Goal: Information Seeking & Learning: Understand process/instructions

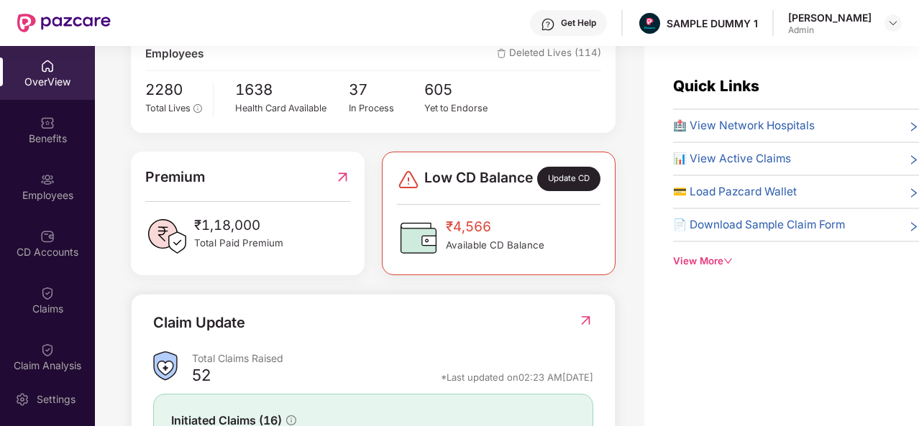
scroll to position [275, 0]
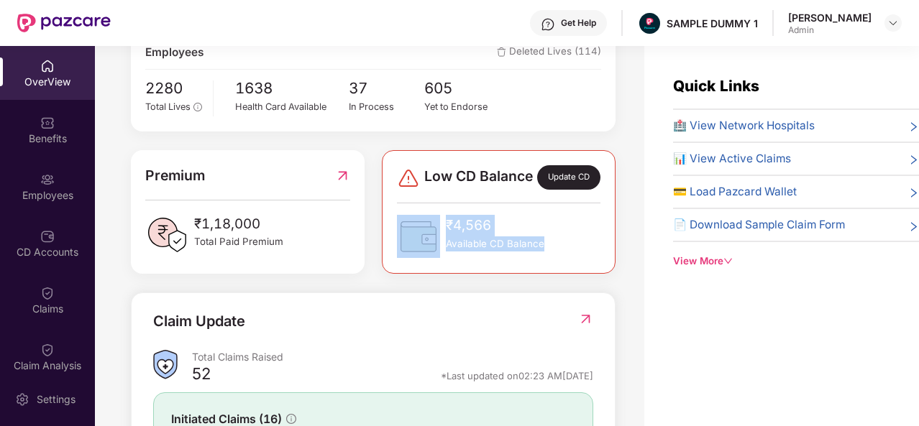
drag, startPoint x: 548, startPoint y: 254, endPoint x: 438, endPoint y: 234, distance: 111.8
click at [438, 234] on div "₹4,566 Available CD Balance" at bounding box center [498, 236] width 203 height 43
click at [438, 234] on img at bounding box center [418, 236] width 43 height 43
click at [482, 247] on span "Available CD Balance" at bounding box center [495, 244] width 98 height 15
drag, startPoint x: 539, startPoint y: 256, endPoint x: 447, endPoint y: 237, distance: 94.0
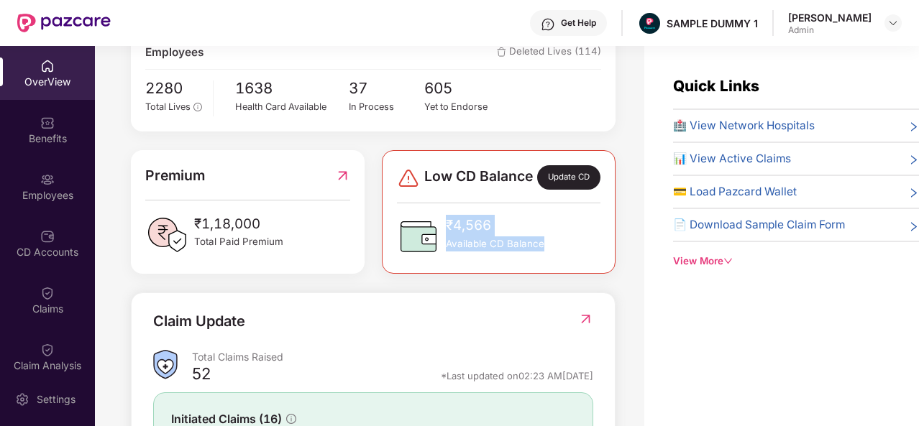
click at [447, 237] on div "₹4,566 Available CD Balance" at bounding box center [495, 236] width 98 height 43
click at [447, 237] on span "₹4,566" at bounding box center [495, 226] width 98 height 22
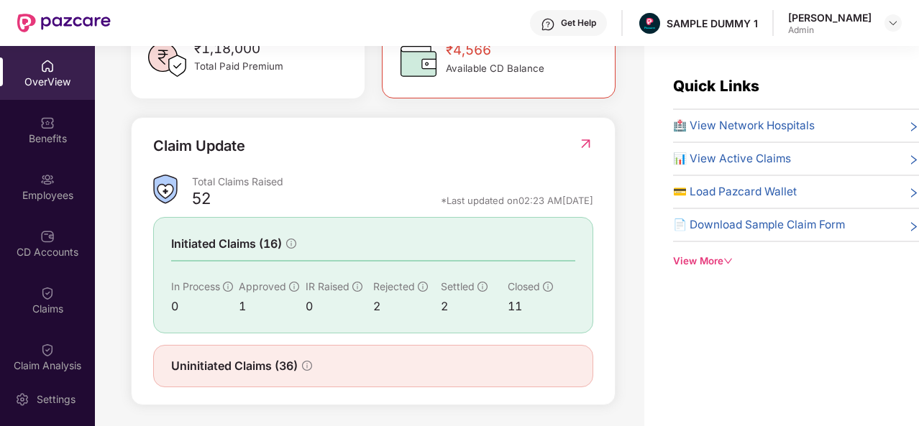
scroll to position [465, 0]
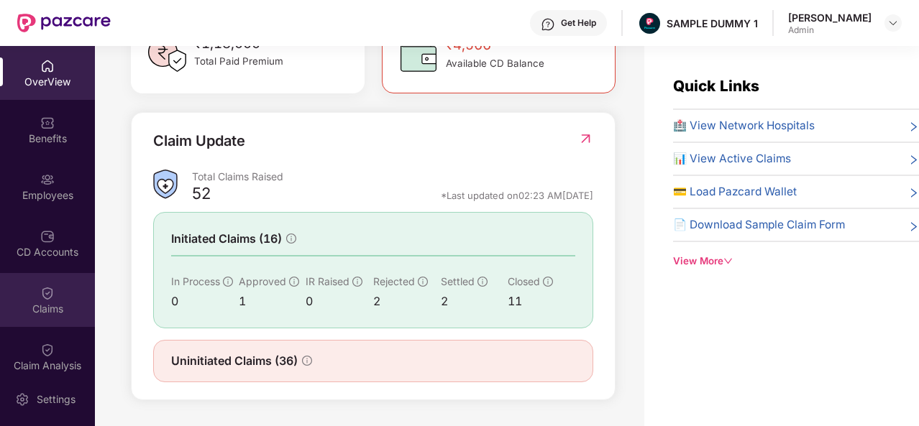
click at [42, 290] on img at bounding box center [47, 293] width 14 height 14
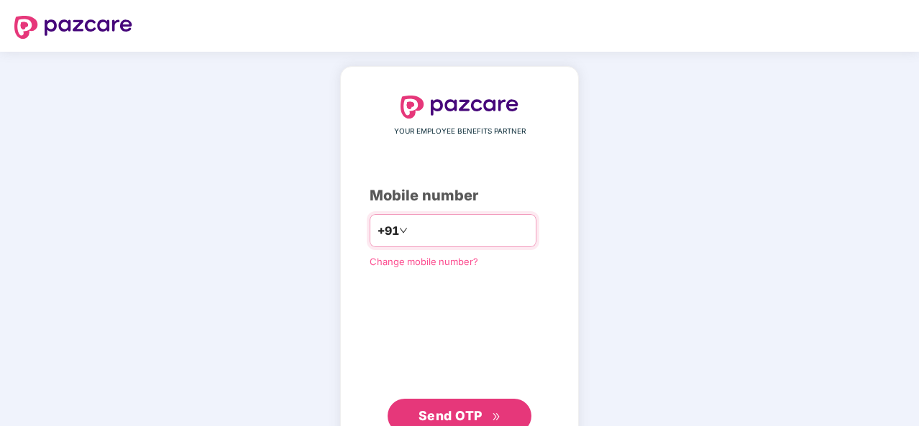
type input "**********"
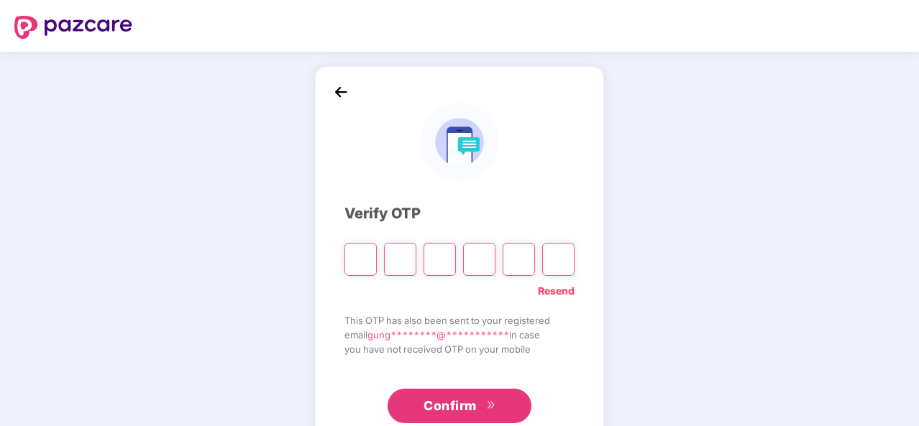
type input "*"
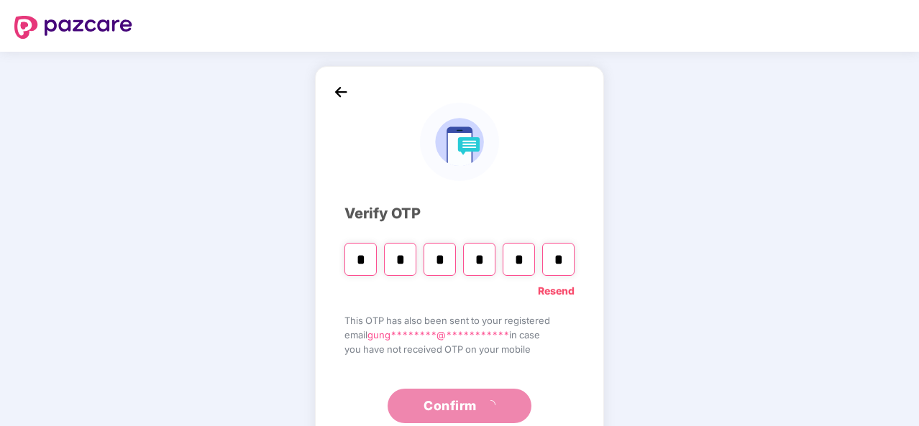
type input "*"
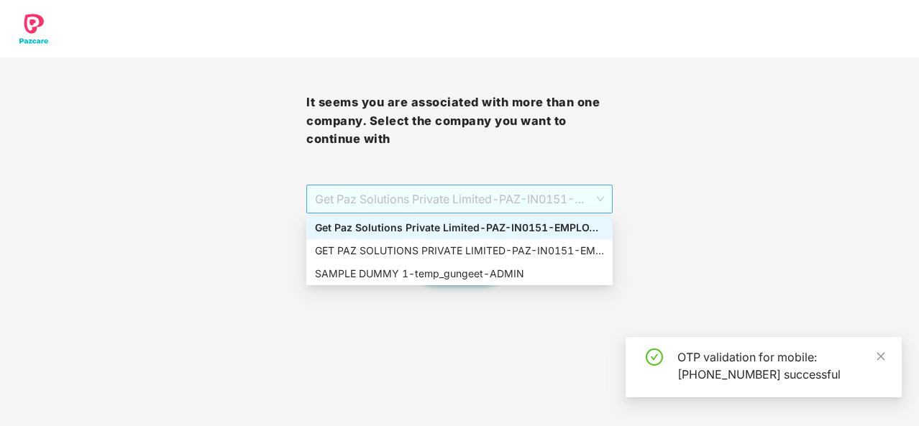
click at [425, 201] on span "Get Paz Solutions Private Limited - PAZ-IN0151 - EMPLOYEE" at bounding box center [459, 198] width 289 height 27
click at [403, 267] on div "SAMPLE DUMMY 1 - temp_gungeet - ADMIN" at bounding box center [459, 274] width 289 height 16
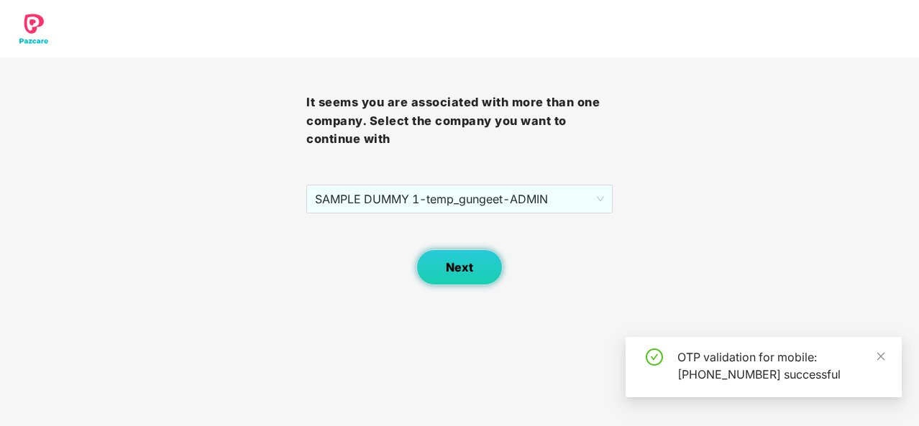
click at [454, 265] on span "Next" at bounding box center [459, 268] width 27 height 14
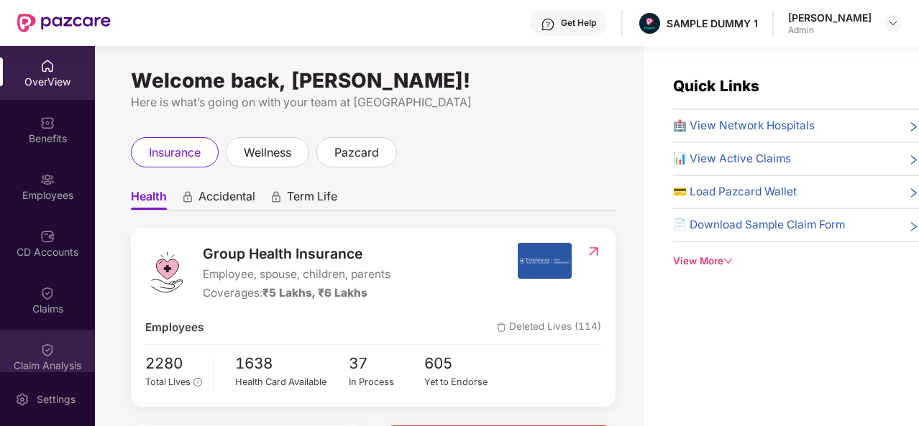
click at [20, 331] on div "Claim Analysis" at bounding box center [47, 357] width 95 height 54
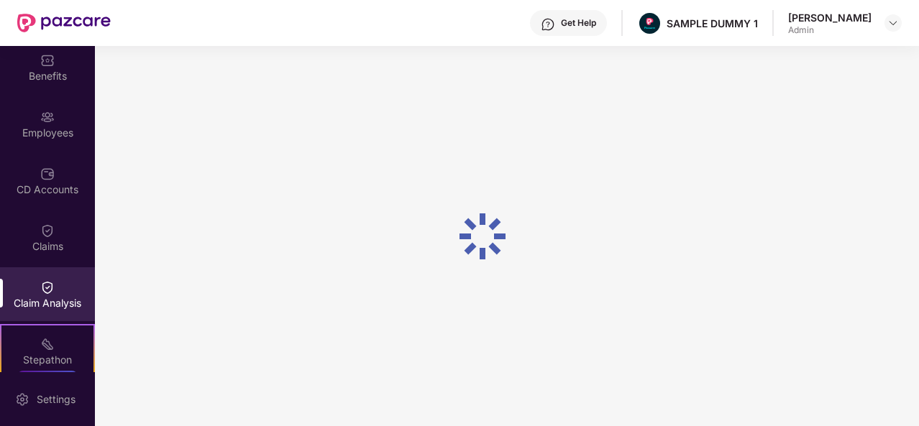
scroll to position [63, 0]
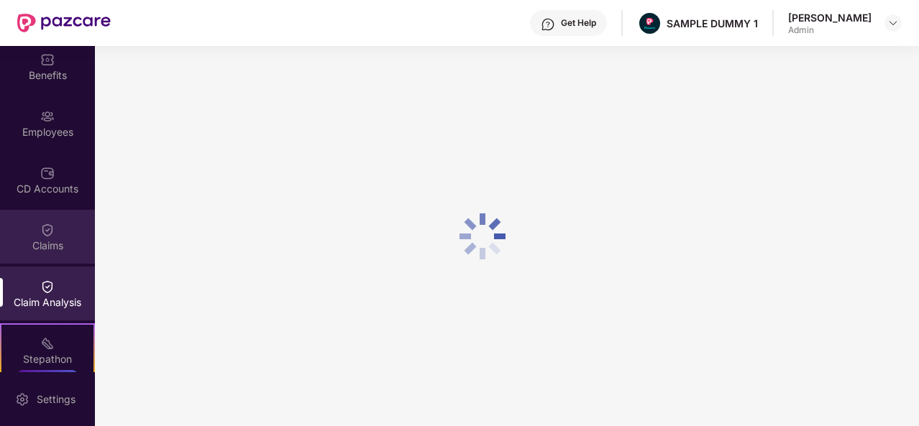
click at [34, 245] on div "Claims" at bounding box center [47, 246] width 95 height 14
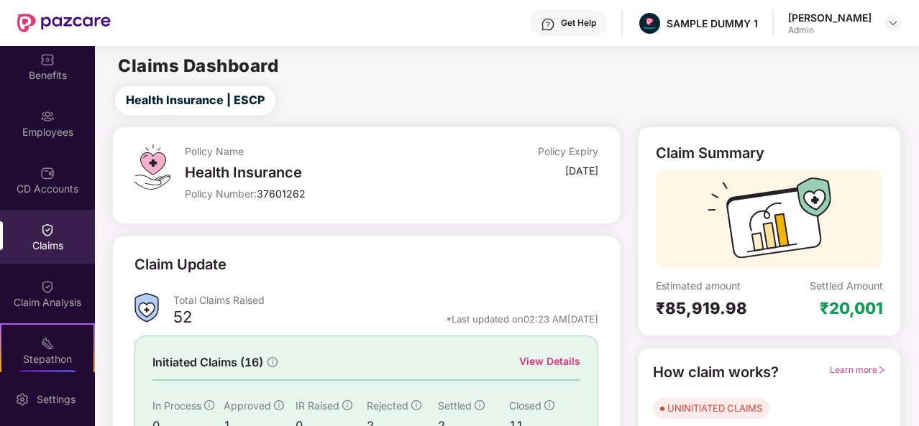
scroll to position [135, 0]
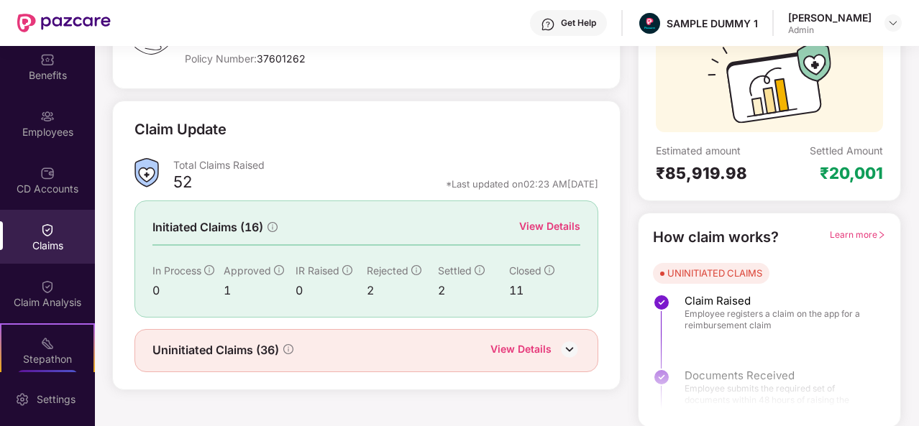
click at [544, 231] on div "View Details" at bounding box center [549, 227] width 61 height 16
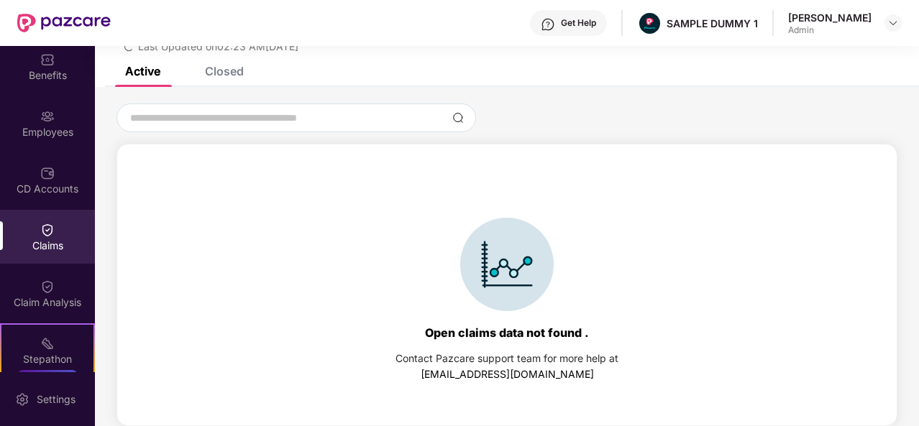
scroll to position [62, 0]
click at [216, 67] on div "Closed" at bounding box center [224, 71] width 39 height 14
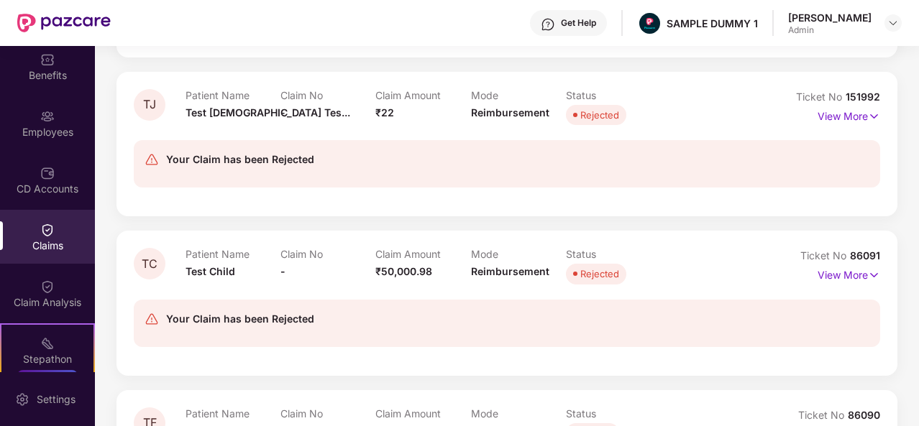
scroll to position [584, 0]
click at [69, 225] on div "Claims" at bounding box center [47, 237] width 95 height 54
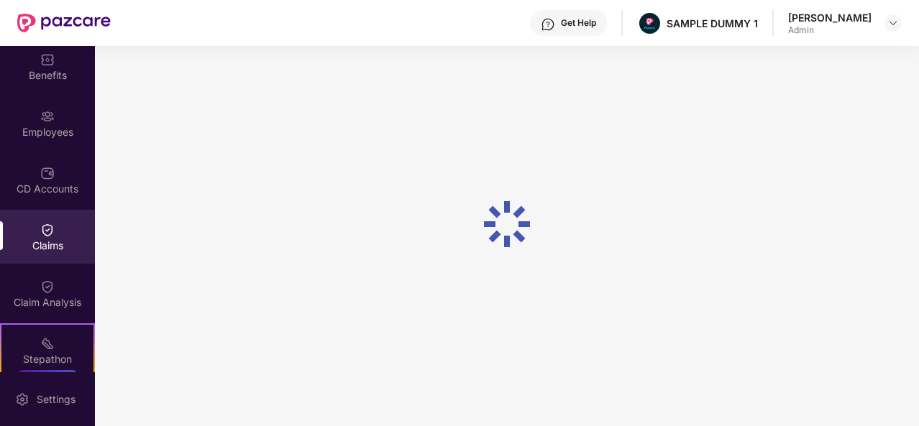
scroll to position [135, 0]
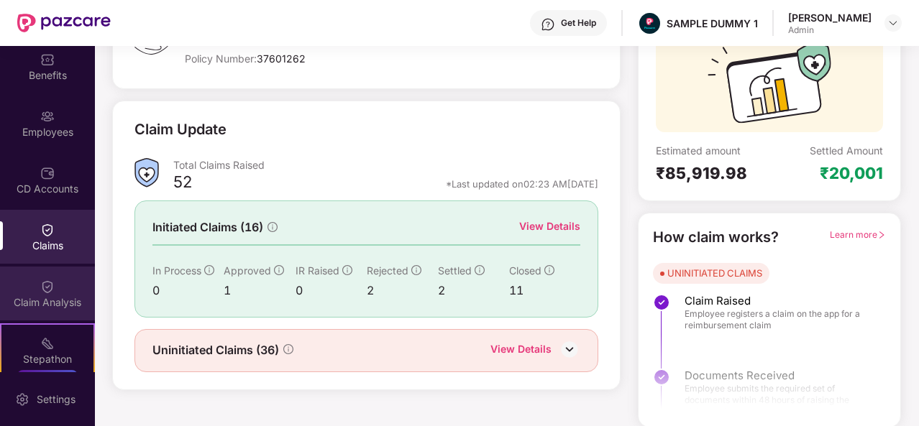
click at [60, 303] on div "Claim Analysis" at bounding box center [47, 302] width 95 height 14
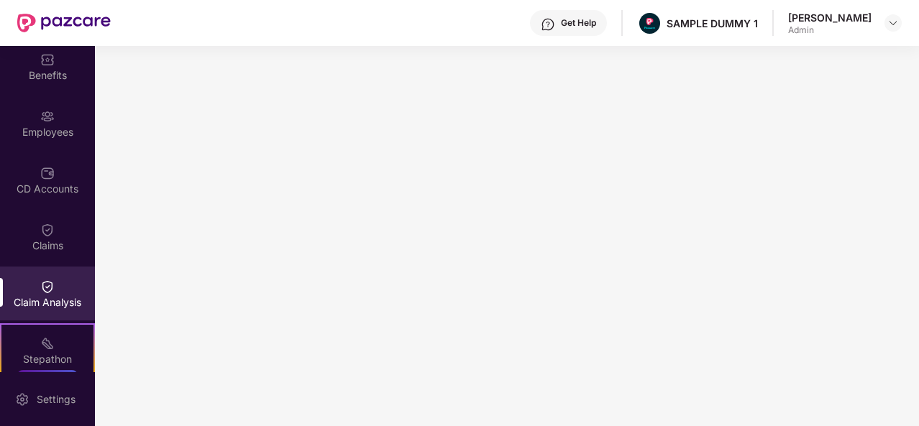
click at [596, 20] on div "Get Help" at bounding box center [578, 23] width 35 height 12
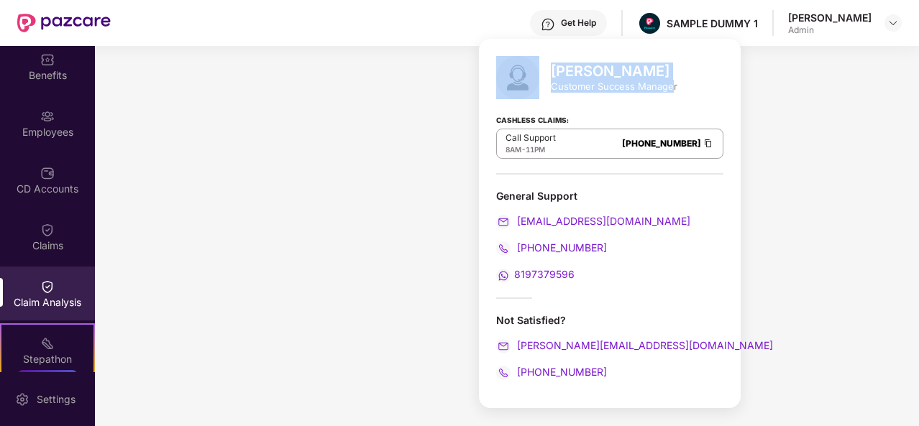
drag, startPoint x: 548, startPoint y: 74, endPoint x: 671, endPoint y: 84, distance: 124.1
click at [671, 84] on div "[PERSON_NAME] Customer Success Manager" at bounding box center [609, 77] width 227 height 43
click at [671, 84] on div "Customer Success Manager" at bounding box center [614, 86] width 127 height 13
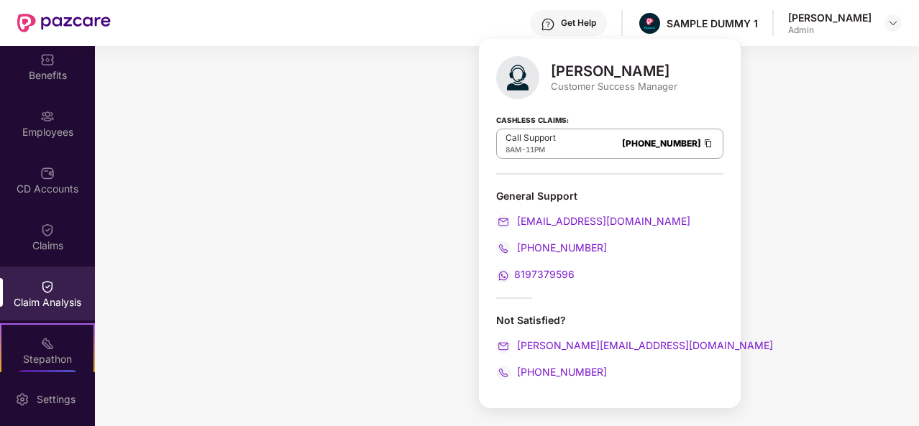
click at [596, 21] on div "Get Help" at bounding box center [578, 23] width 35 height 12
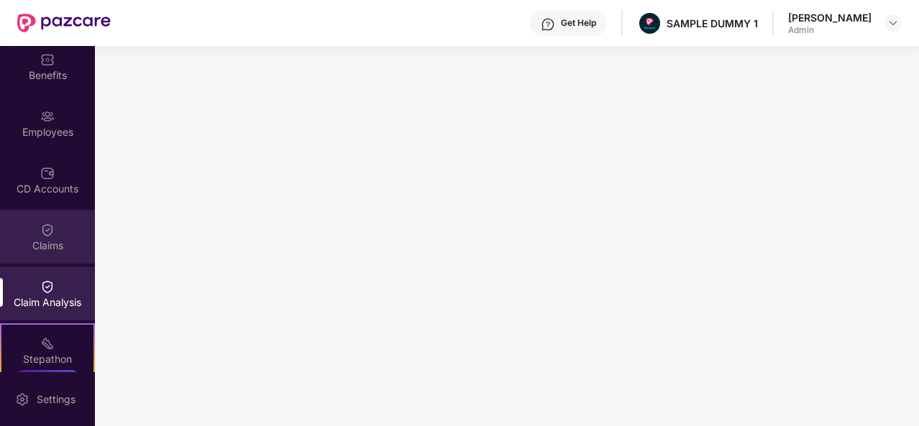
click at [42, 261] on div "Claims" at bounding box center [47, 237] width 95 height 54
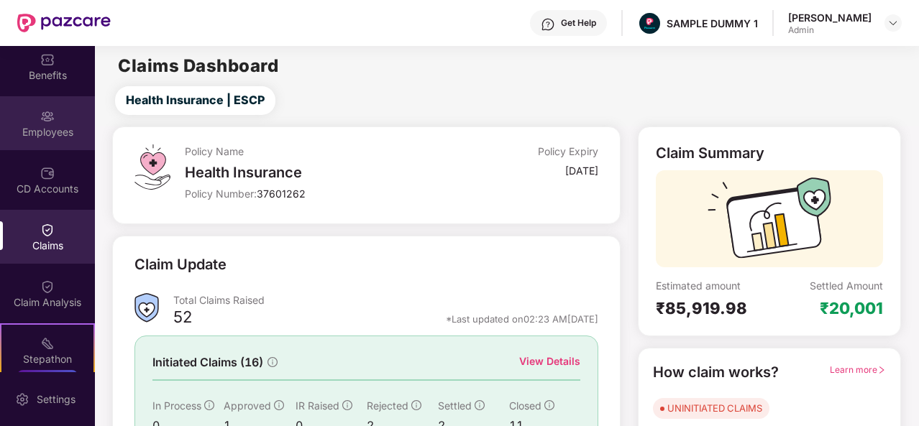
click at [39, 125] on div "Employees" at bounding box center [47, 132] width 95 height 14
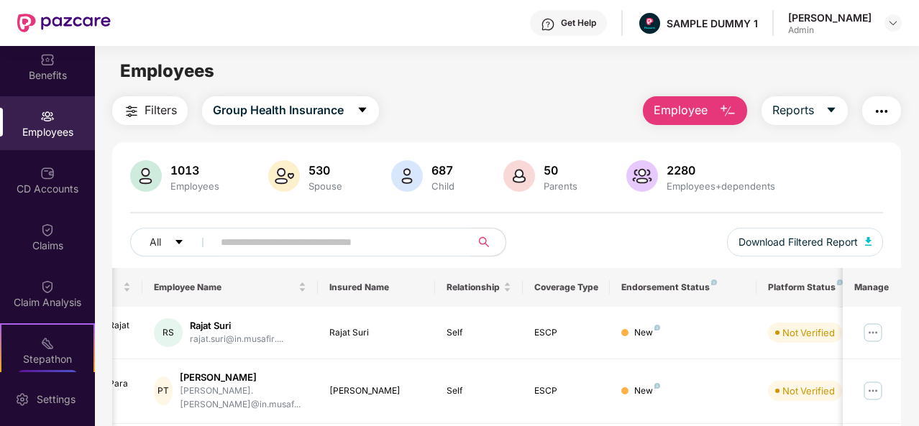
click at [692, 108] on span "Employee" at bounding box center [681, 110] width 54 height 18
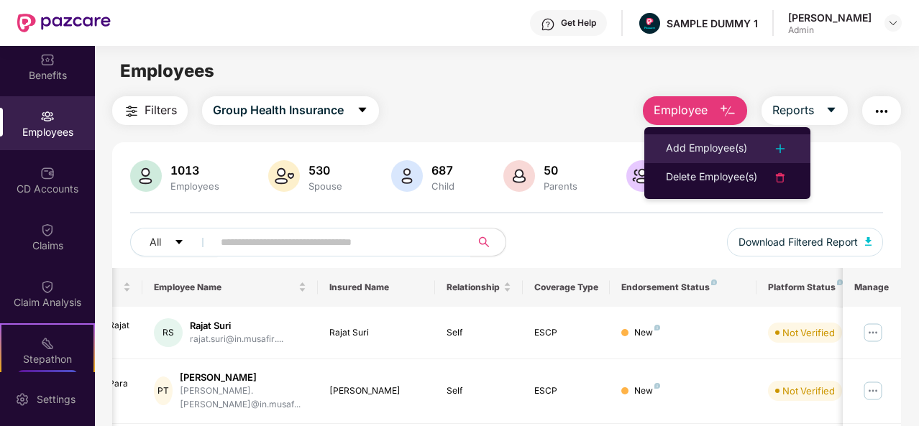
click at [680, 146] on div "Add Employee(s)" at bounding box center [706, 148] width 81 height 17
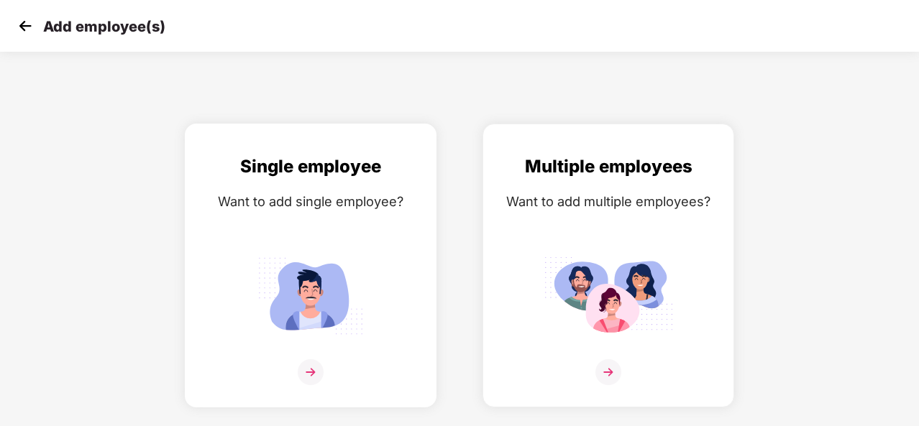
click at [386, 183] on div "Single employee Want to add single employee?" at bounding box center [310, 278] width 221 height 250
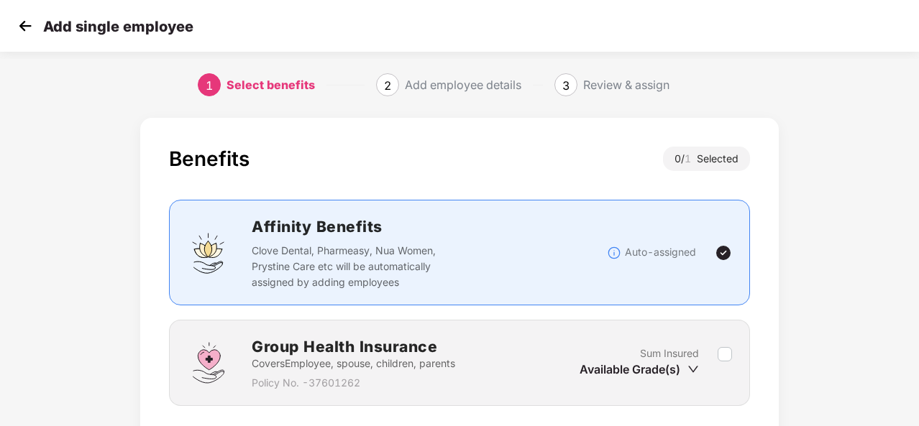
scroll to position [104, 0]
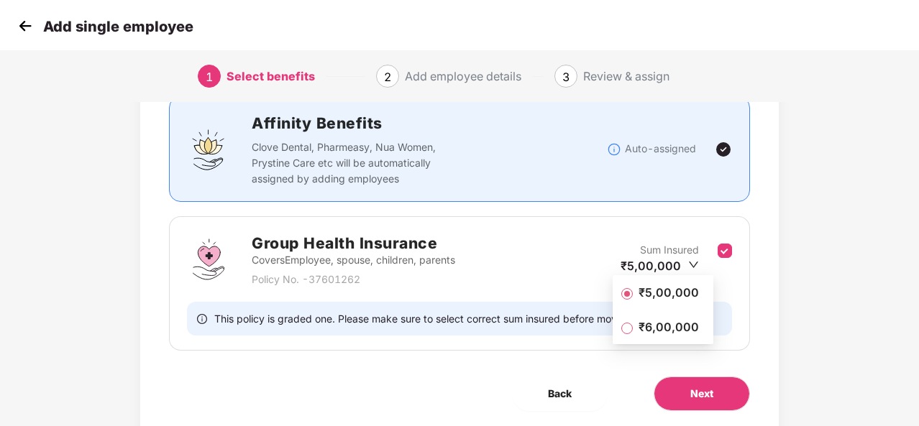
click at [664, 294] on span "₹5,00,000" at bounding box center [669, 293] width 72 height 16
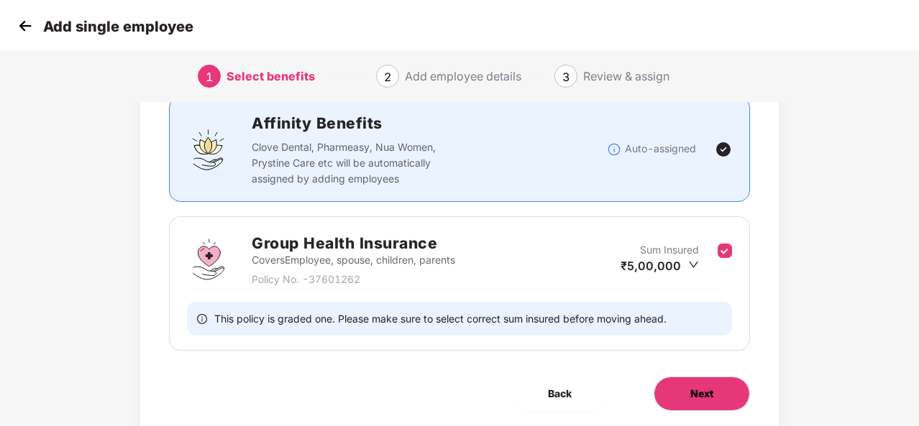
click at [688, 387] on button "Next" at bounding box center [702, 394] width 96 height 35
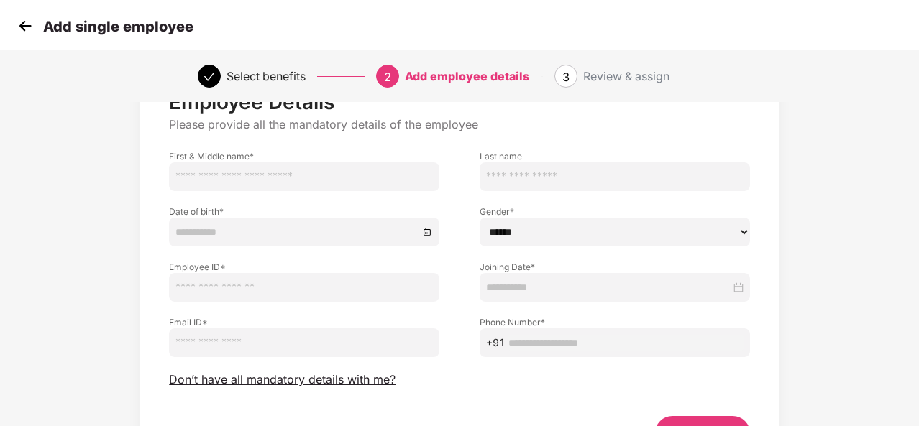
scroll to position [60, 0]
click at [301, 375] on span "Don’t have all mandatory details with me?" at bounding box center [282, 380] width 226 height 15
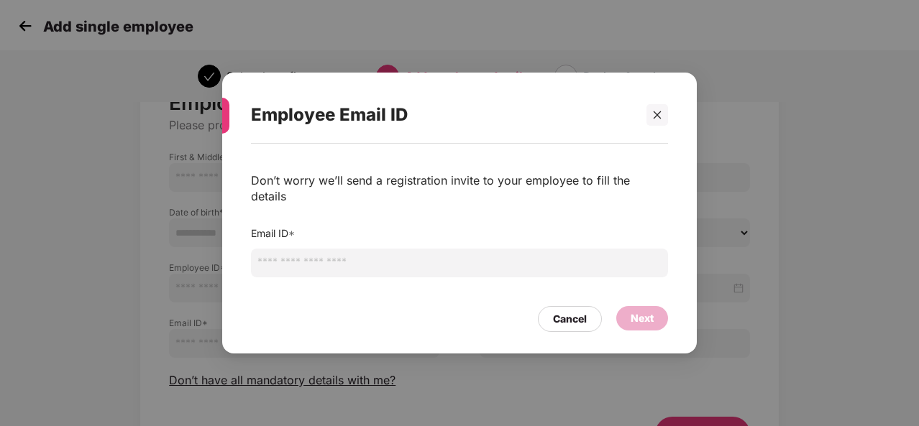
click at [298, 258] on input "email" at bounding box center [459, 263] width 417 height 29
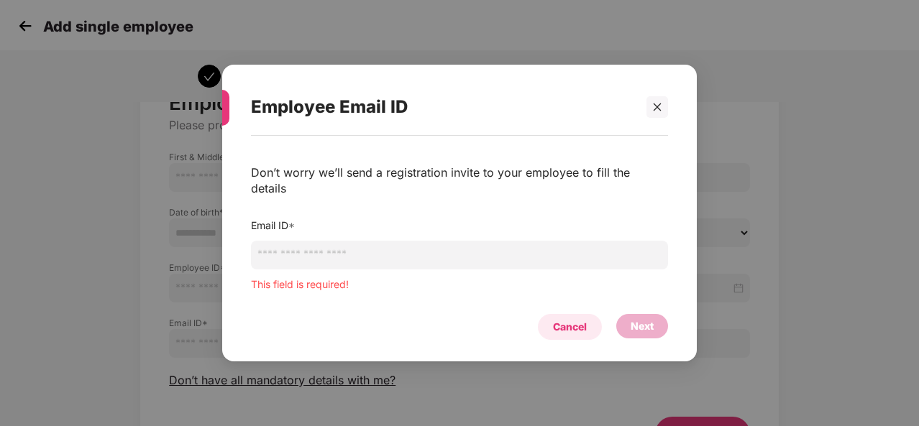
click at [595, 307] on div "Cancel Next" at bounding box center [459, 323] width 417 height 33
click at [584, 322] on div "Cancel" at bounding box center [570, 327] width 34 height 16
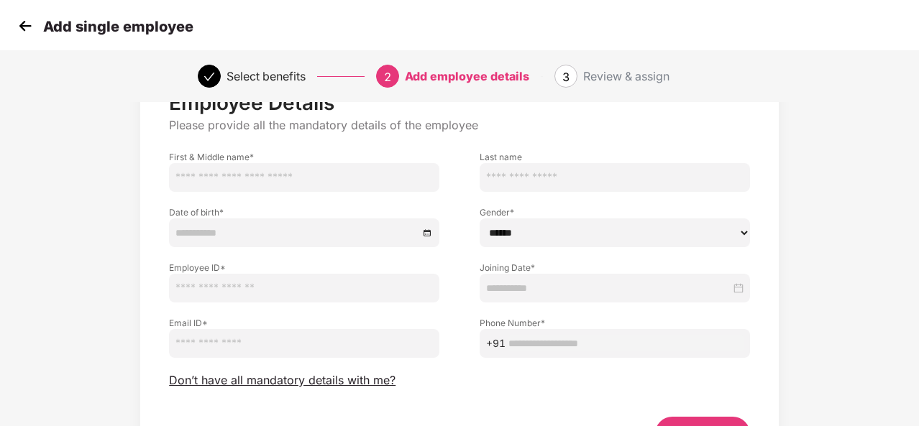
click at [22, 32] on img at bounding box center [25, 26] width 22 height 22
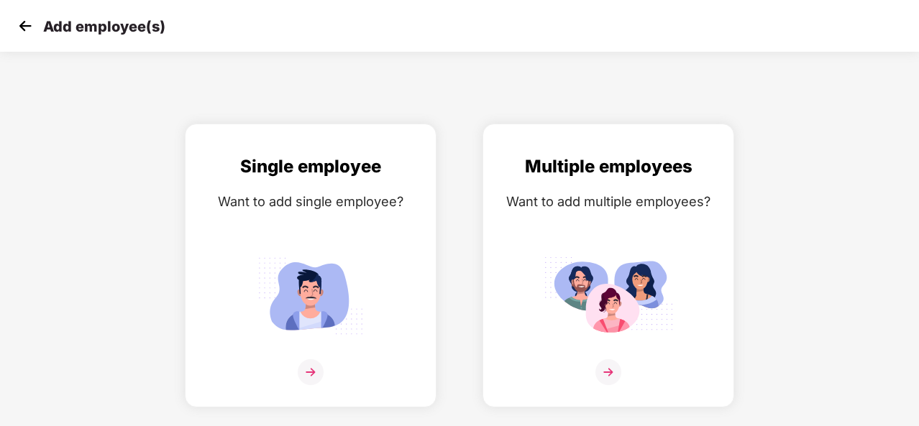
click at [14, 19] on img at bounding box center [25, 26] width 22 height 22
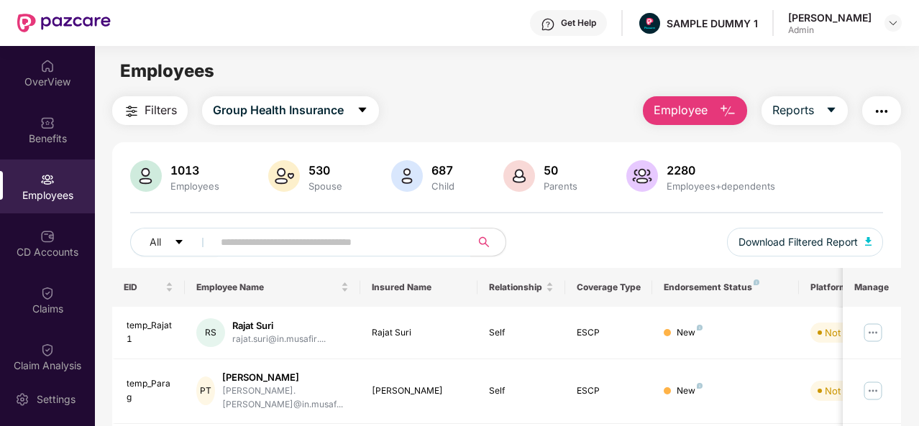
click at [707, 117] on span "Employee" at bounding box center [681, 110] width 54 height 18
click at [836, 180] on div "1013 Employees 530 Spouse 687 Child [DEMOGRAPHIC_DATA] Parents 2280 Employees+d…" at bounding box center [506, 177] width 753 height 35
click at [810, 109] on span "Reports" at bounding box center [793, 110] width 42 height 18
click at [880, 112] on img "button" at bounding box center [881, 111] width 17 height 17
click at [596, 213] on div "1013 Employees 530 Spouse 687 Child [DEMOGRAPHIC_DATA] Parents 2280 Employees+d…" at bounding box center [506, 214] width 789 height 108
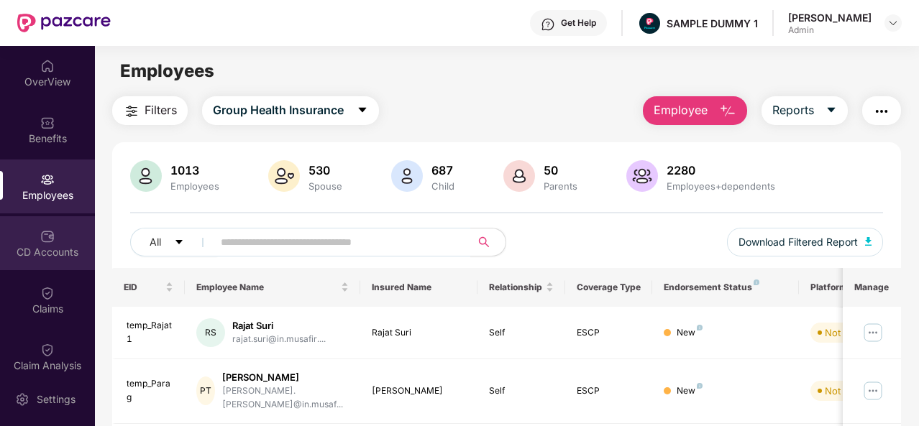
click at [50, 265] on div "CD Accounts" at bounding box center [47, 243] width 95 height 54
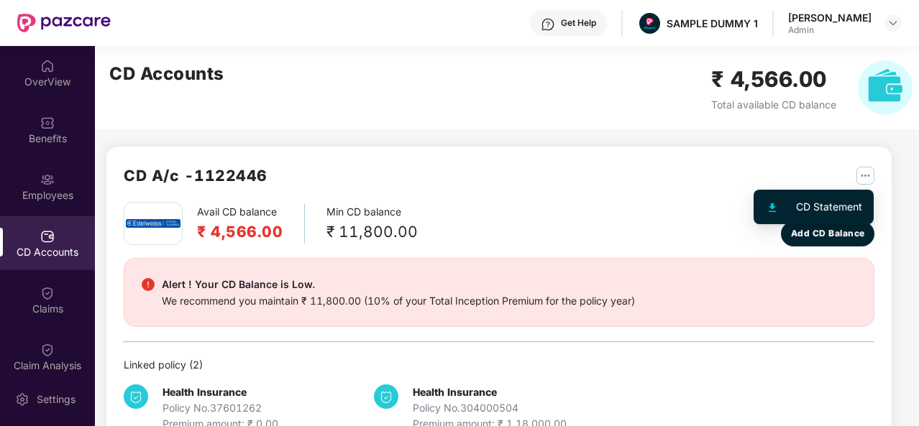
click at [868, 172] on img "button" at bounding box center [865, 176] width 18 height 18
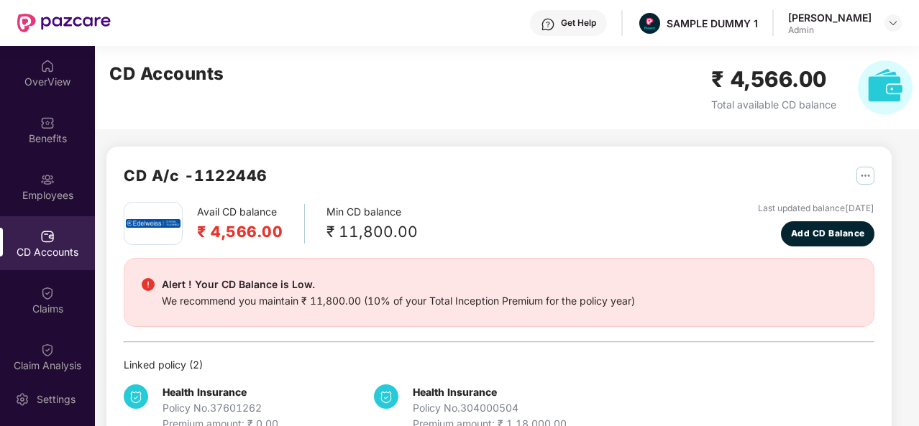
click at [605, 184] on div "CD A/c - 1122446" at bounding box center [499, 183] width 751 height 38
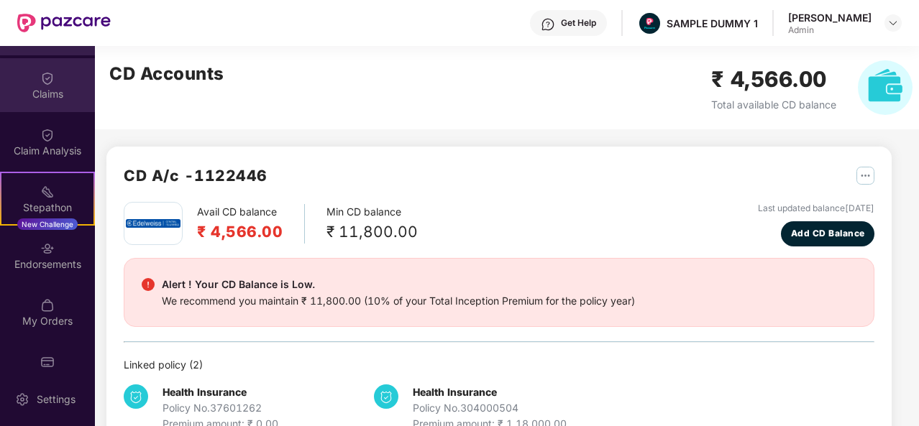
scroll to position [241, 0]
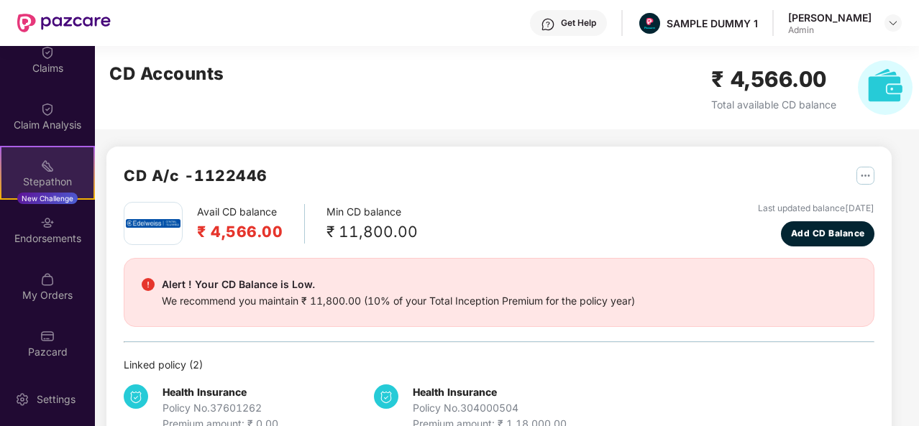
click at [47, 182] on div "Stepathon" at bounding box center [47, 182] width 92 height 14
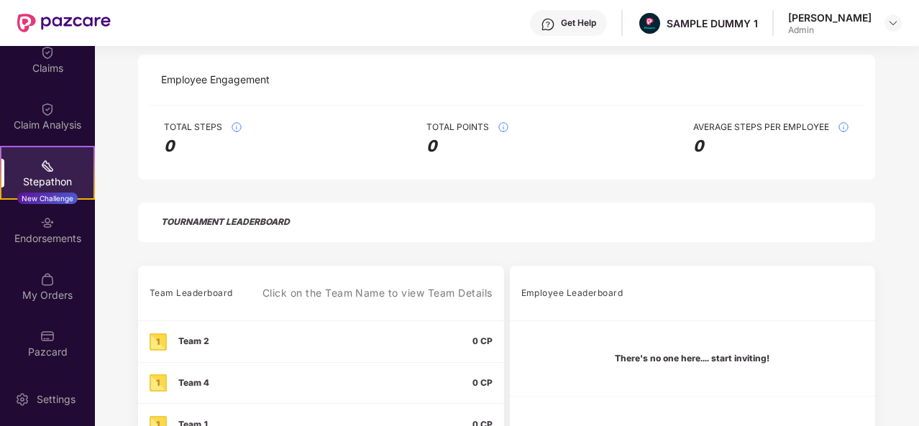
scroll to position [403, 0]
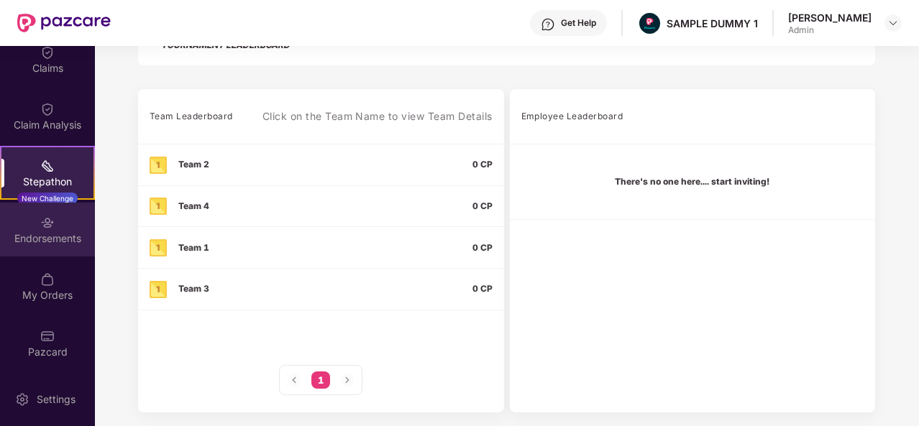
click at [66, 237] on div "Endorsements" at bounding box center [47, 238] width 95 height 14
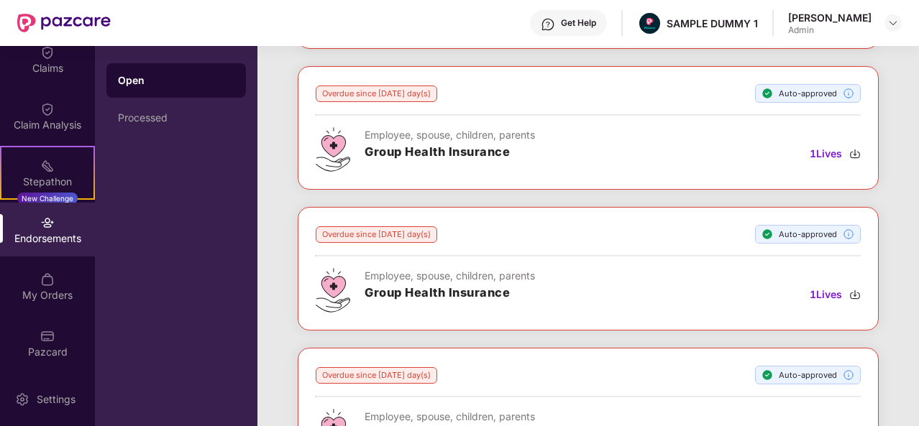
scroll to position [155, 0]
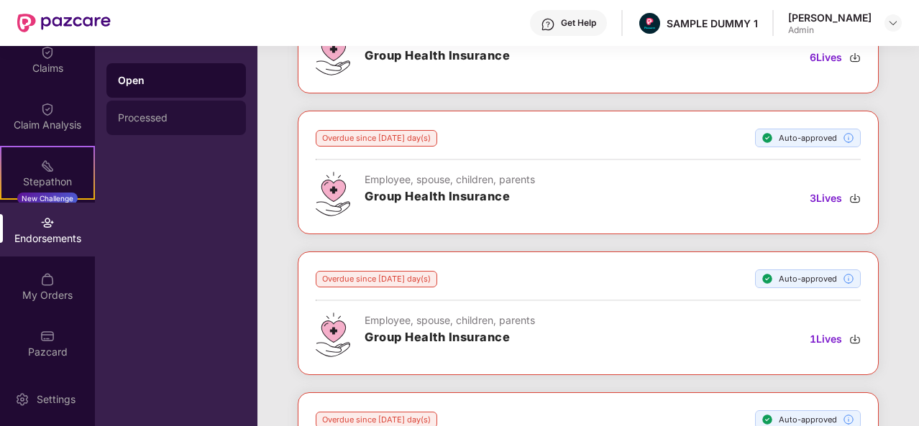
click at [208, 117] on div "Processed" at bounding box center [176, 118] width 116 height 12
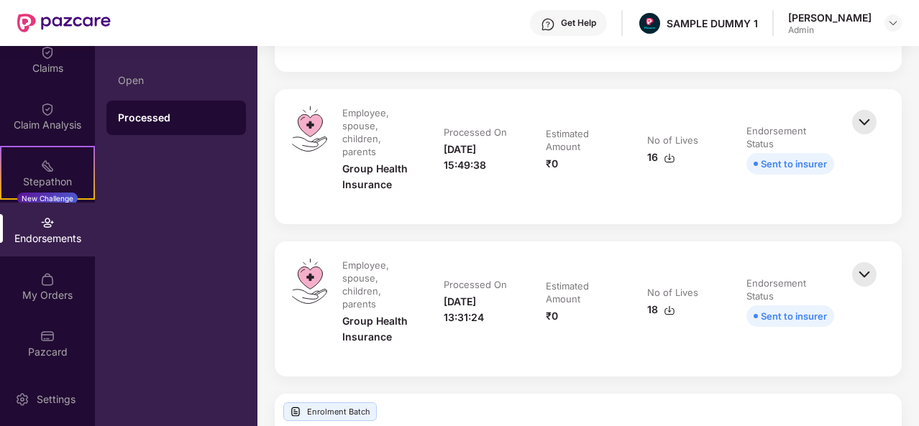
scroll to position [0, 0]
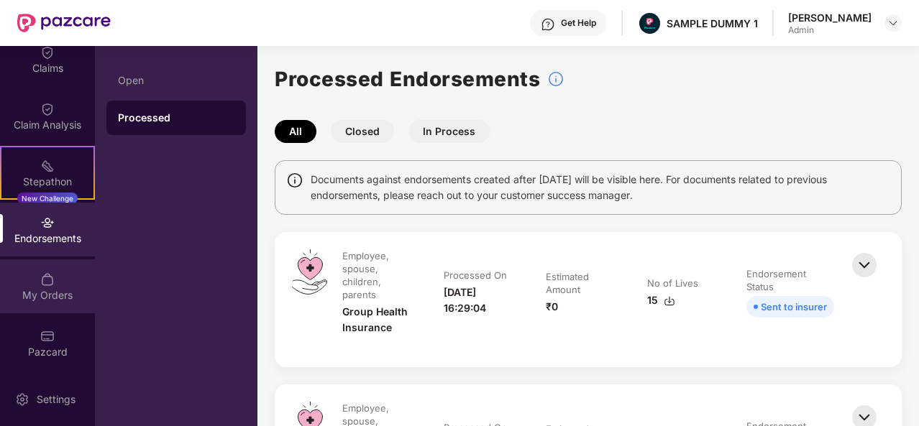
click at [37, 278] on div "My Orders" at bounding box center [47, 287] width 95 height 54
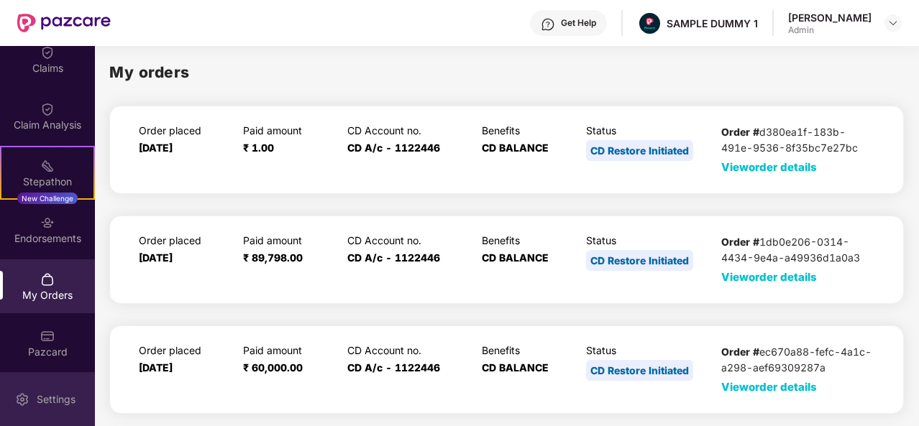
click at [12, 396] on div "Settings" at bounding box center [47, 399] width 95 height 54
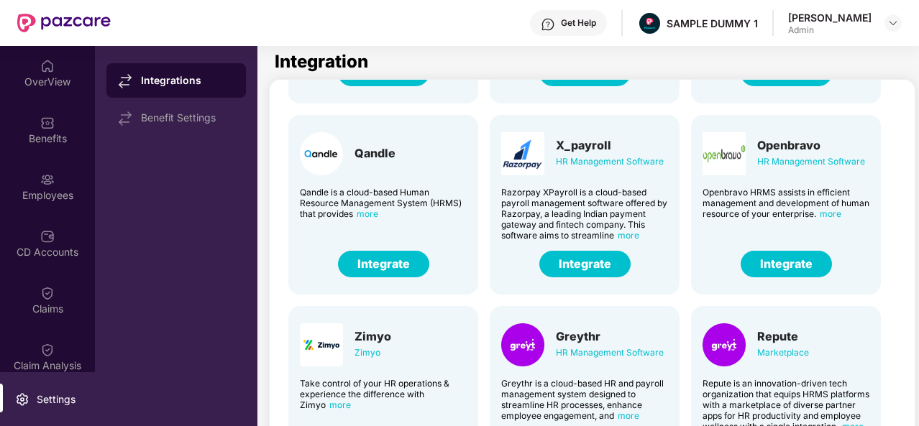
scroll to position [325, 0]
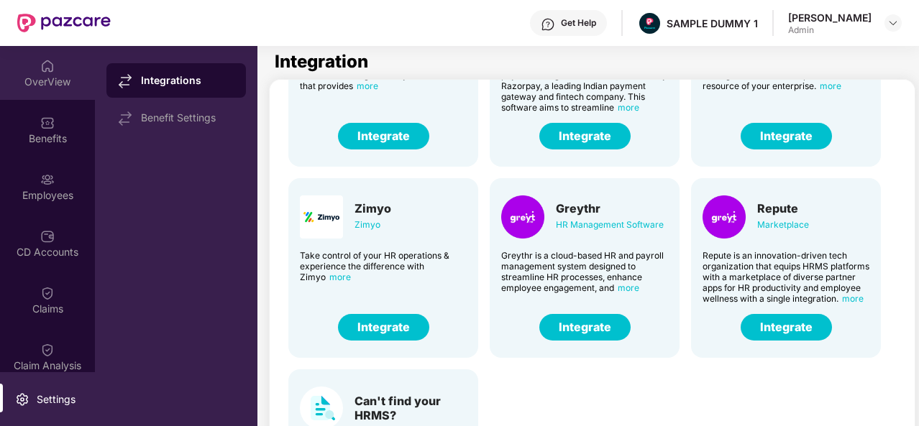
click at [36, 67] on div "OverView" at bounding box center [47, 73] width 95 height 54
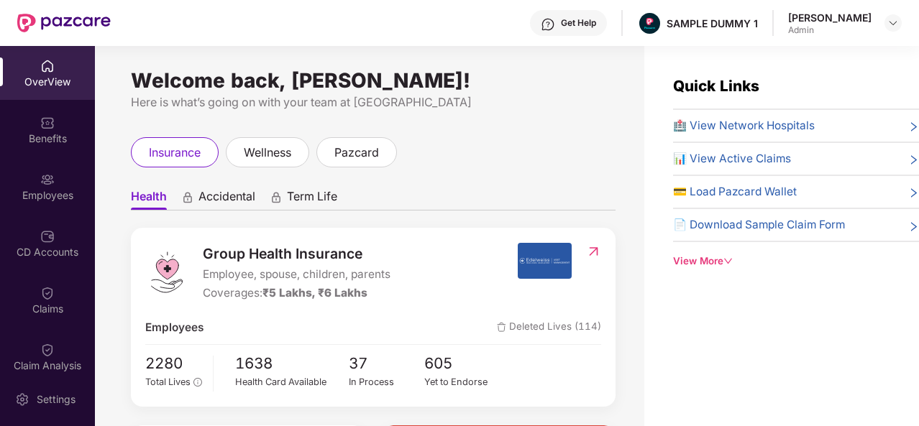
click at [32, 145] on div "Benefits" at bounding box center [47, 139] width 95 height 14
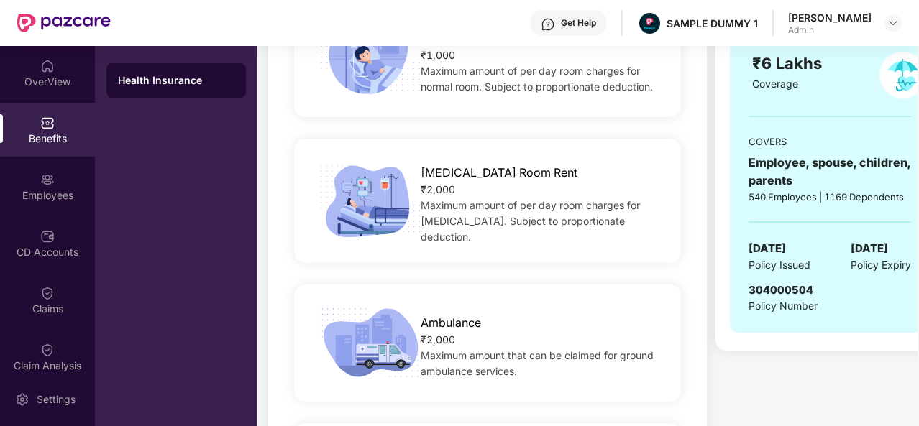
scroll to position [569, 0]
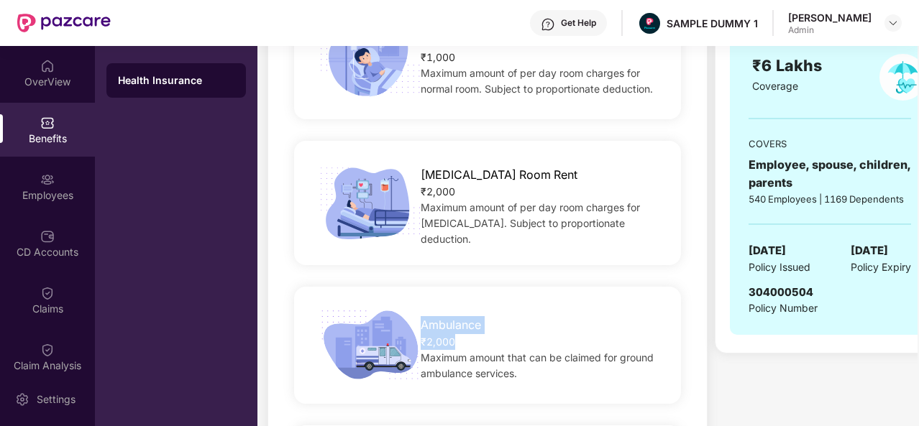
drag, startPoint x: 462, startPoint y: 334, endPoint x: 417, endPoint y: 318, distance: 47.3
click at [417, 318] on div "Ambulance ₹2,000 Maximum amount that can be claimed for ground ambulance servic…" at bounding box center [542, 345] width 288 height 73
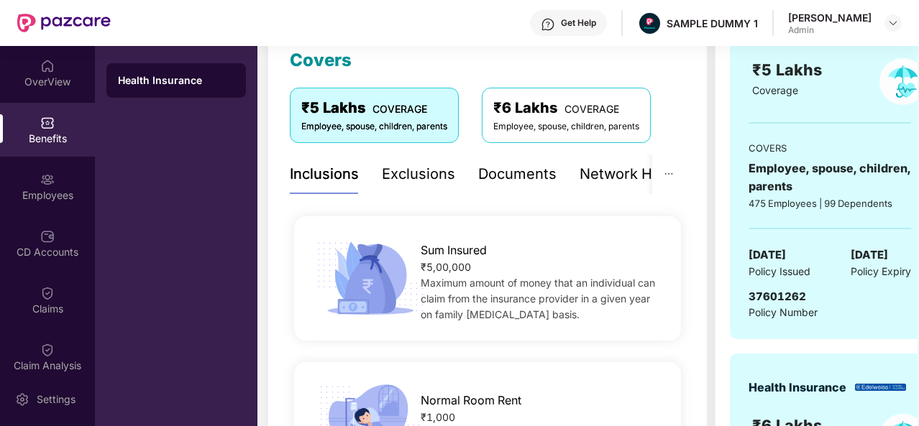
scroll to position [209, 0]
click at [418, 188] on div "Exclusions" at bounding box center [418, 174] width 73 height 40
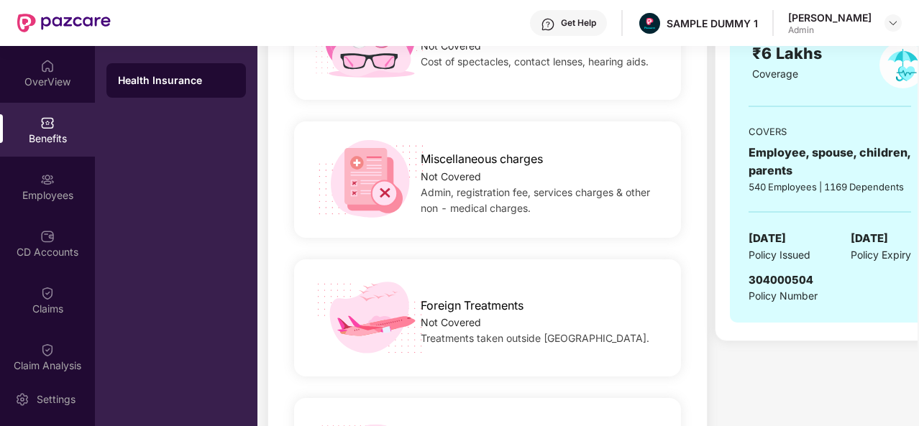
scroll to position [201, 0]
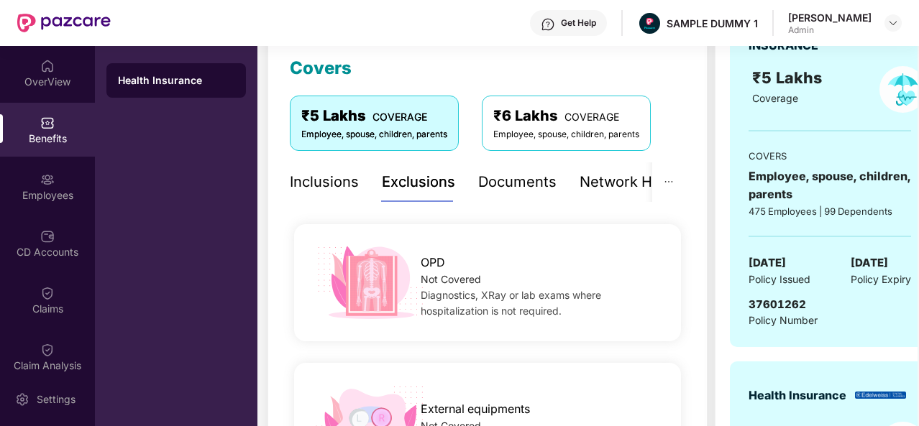
click at [503, 185] on div "Documents" at bounding box center [517, 182] width 78 height 22
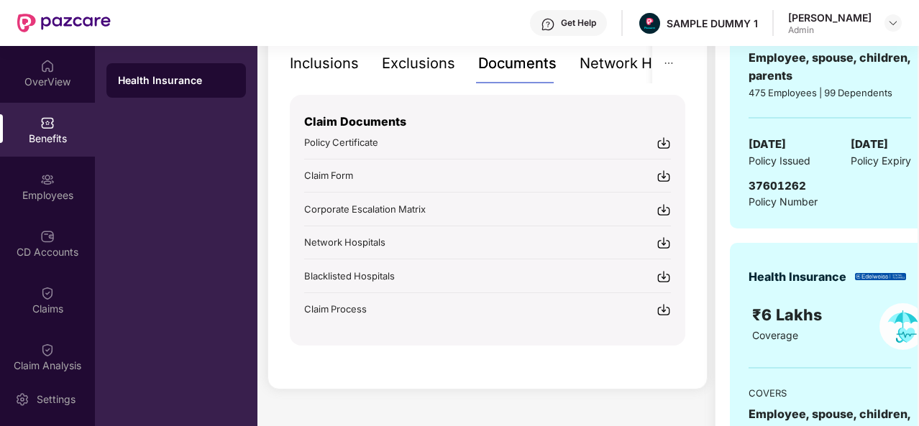
scroll to position [323, 0]
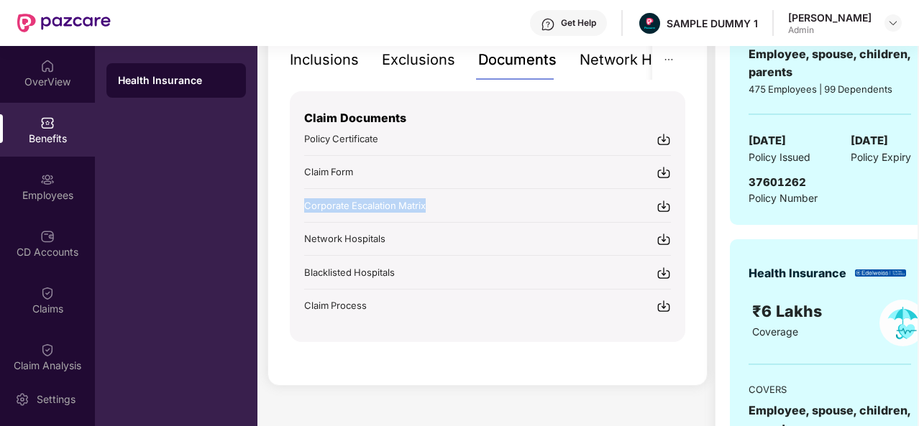
drag, startPoint x: 297, startPoint y: 199, endPoint x: 431, endPoint y: 201, distance: 133.7
click at [431, 201] on div "Claim Documents Policy Certificate Claim Form Corporate Escalation Matrix Netwo…" at bounding box center [487, 216] width 395 height 251
drag, startPoint x: 295, startPoint y: 169, endPoint x: 358, endPoint y: 165, distance: 63.4
click at [358, 165] on div "Claim Documents Policy Certificate Claim Form Corporate Escalation Matrix Netwo…" at bounding box center [487, 216] width 395 height 251
click at [358, 165] on div "Claim Form" at bounding box center [487, 172] width 367 height 15
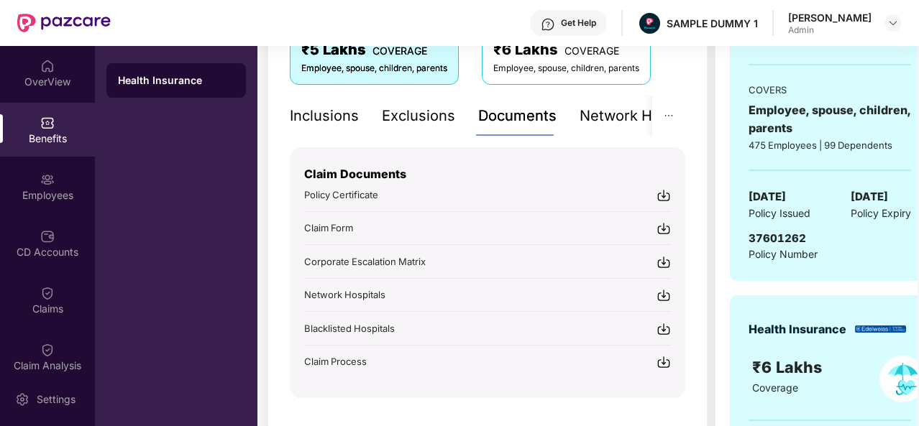
scroll to position [267, 0]
click at [579, 116] on div "Network Hospitals" at bounding box center [642, 116] width 126 height 22
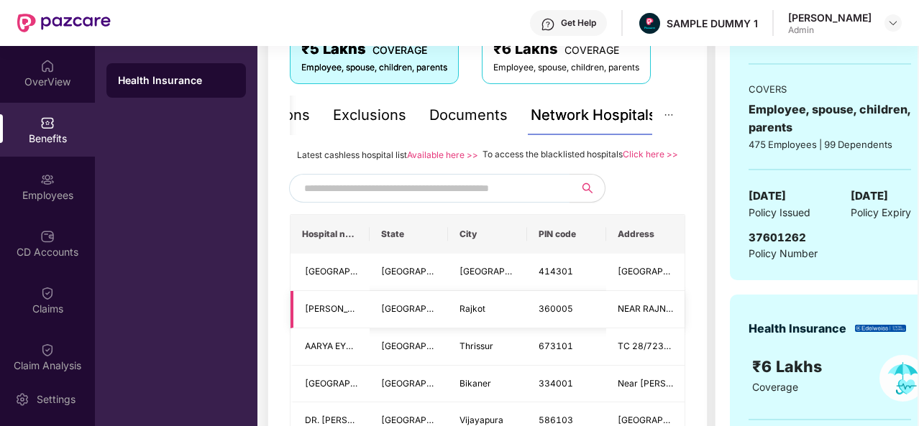
scroll to position [266, 0]
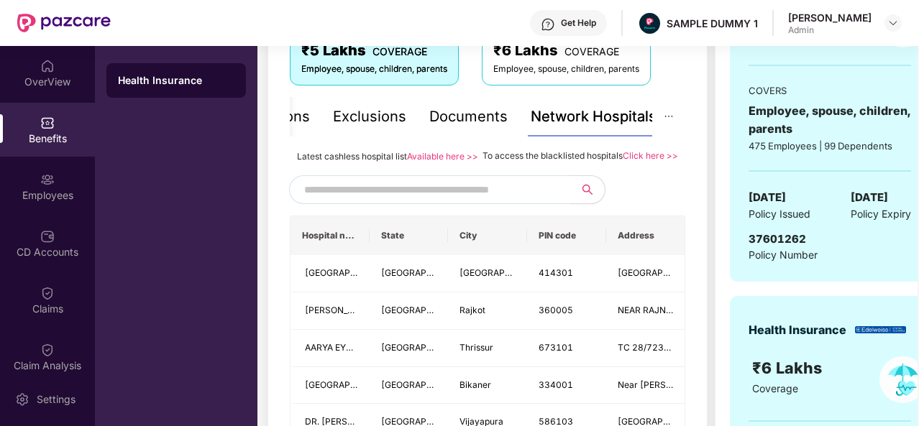
click at [407, 201] on input "text" at bounding box center [427, 190] width 246 height 22
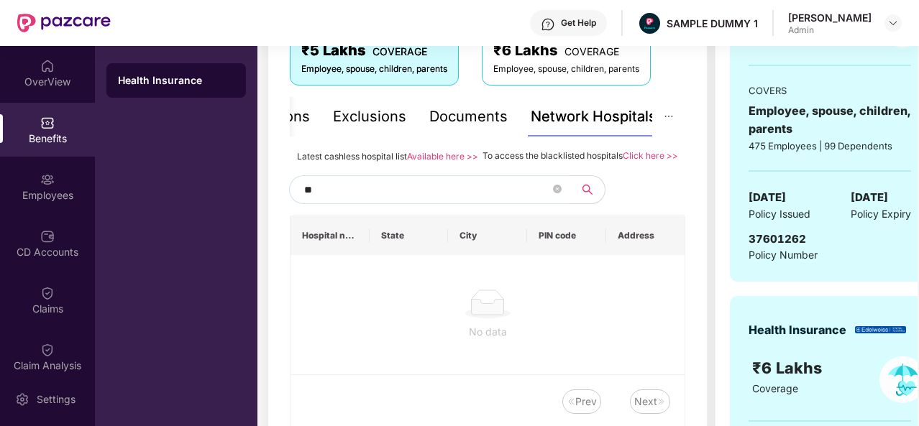
type input "*"
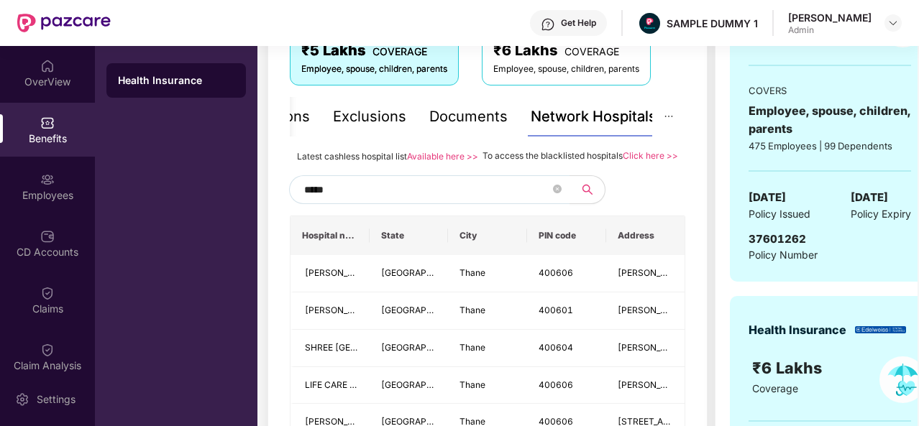
type input "******"
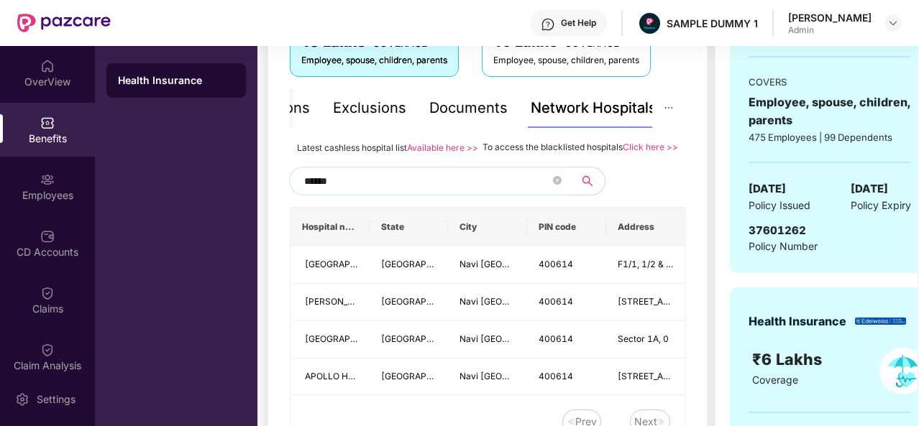
scroll to position [274, 0]
click at [559, 189] on span at bounding box center [557, 182] width 9 height 14
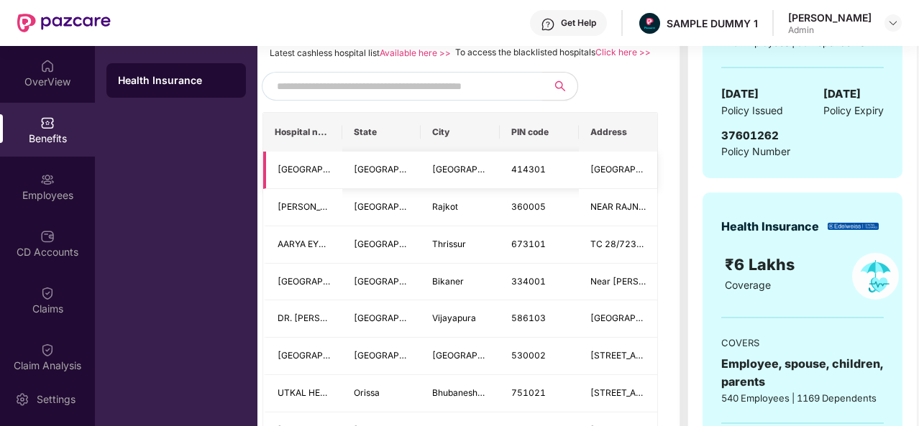
scroll to position [0, 0]
